Goal: Find specific page/section: Find specific page/section

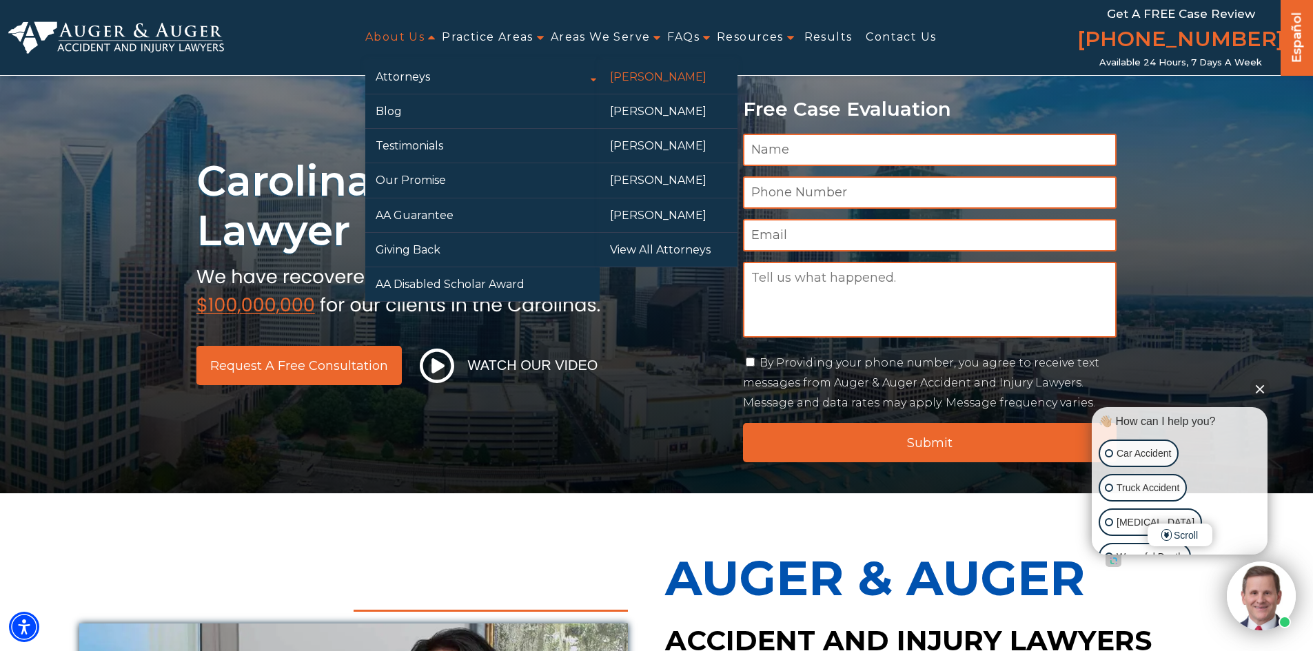
click at [657, 71] on link "[PERSON_NAME]" at bounding box center [669, 77] width 138 height 34
